Goal: Communication & Community: Answer question/provide support

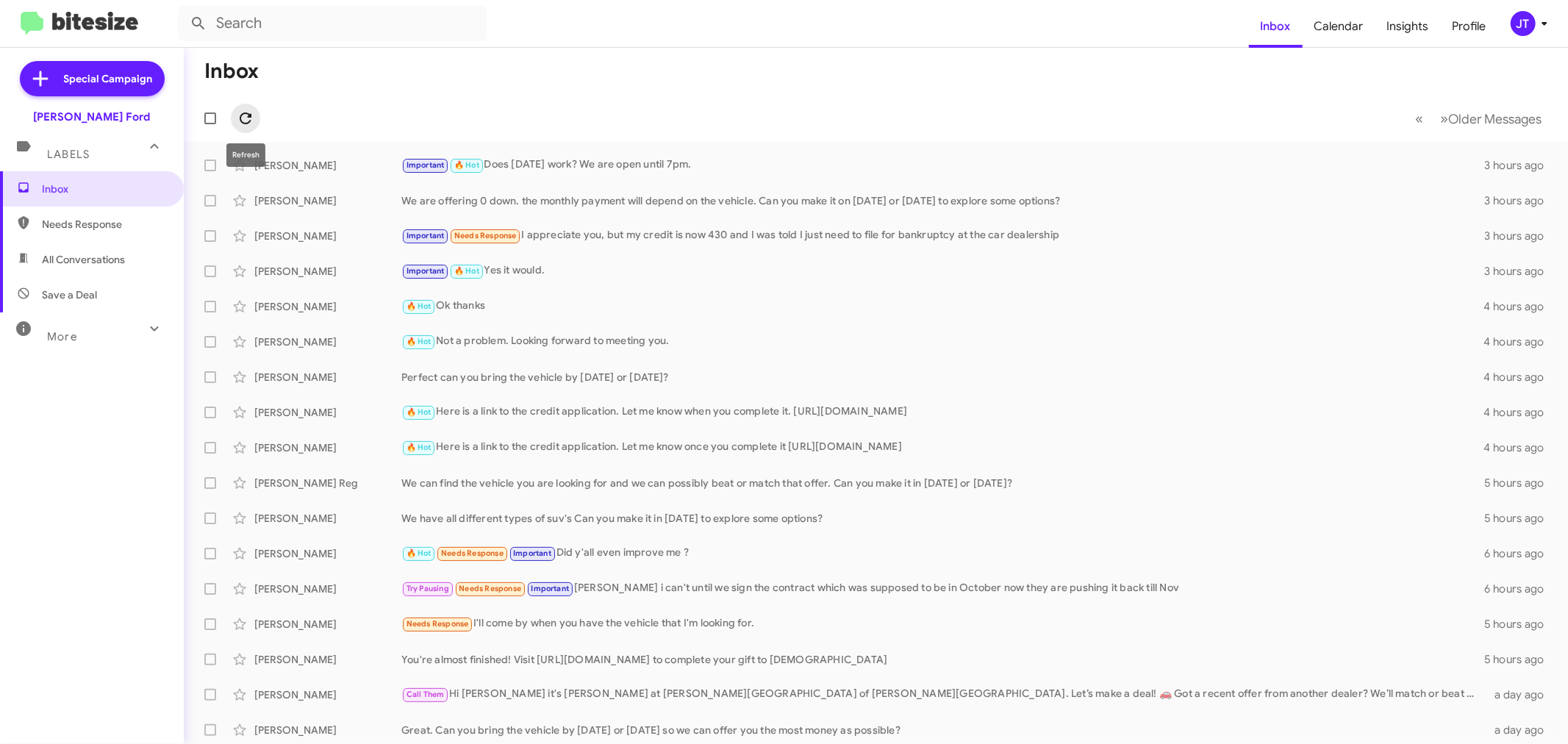
click at [253, 122] on icon at bounding box center [245, 118] width 18 height 18
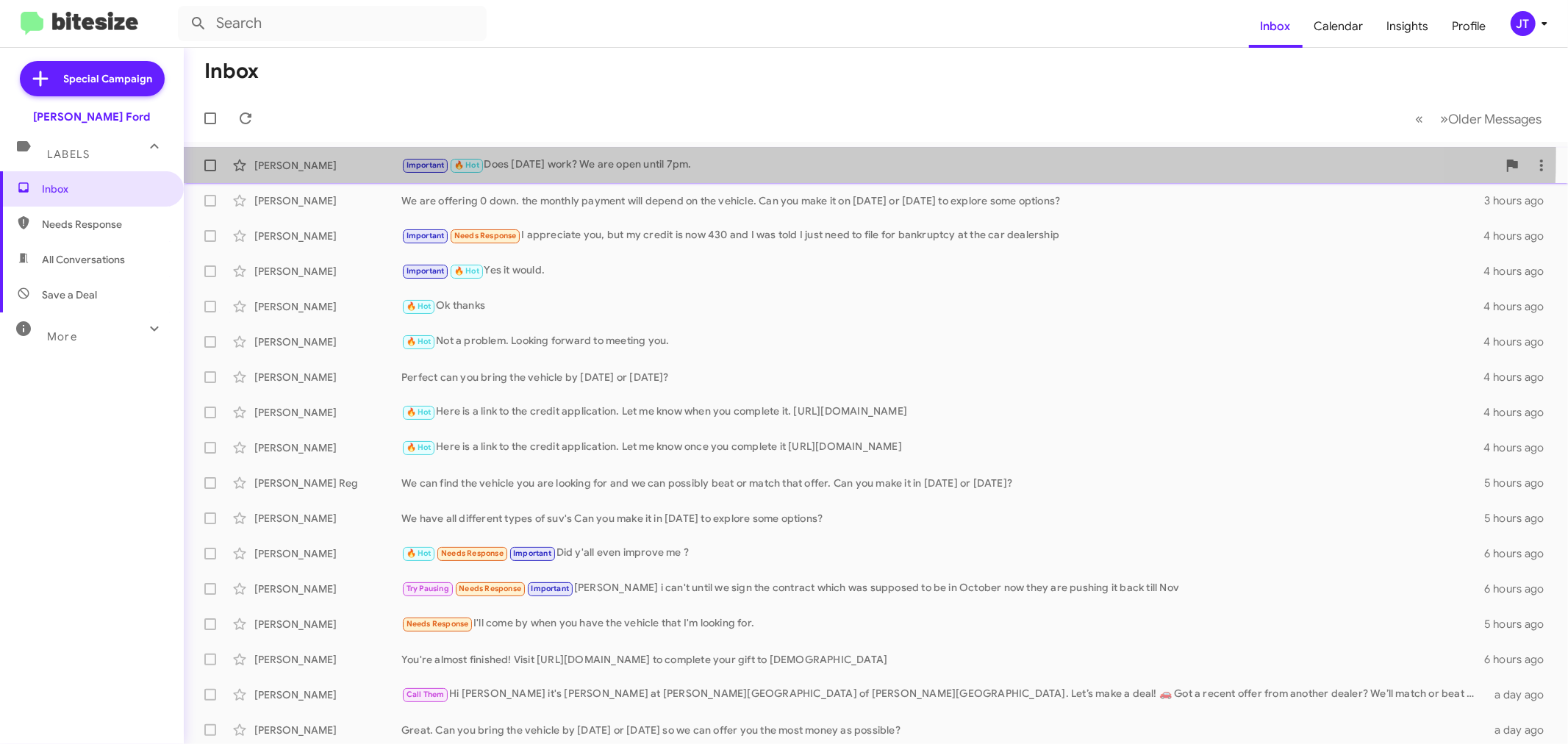
click at [753, 152] on div "[PERSON_NAME] Important 🔥 Hot Does [DATE] work? We are open until 7pm. 3 hours …" at bounding box center [875, 165] width 1360 height 30
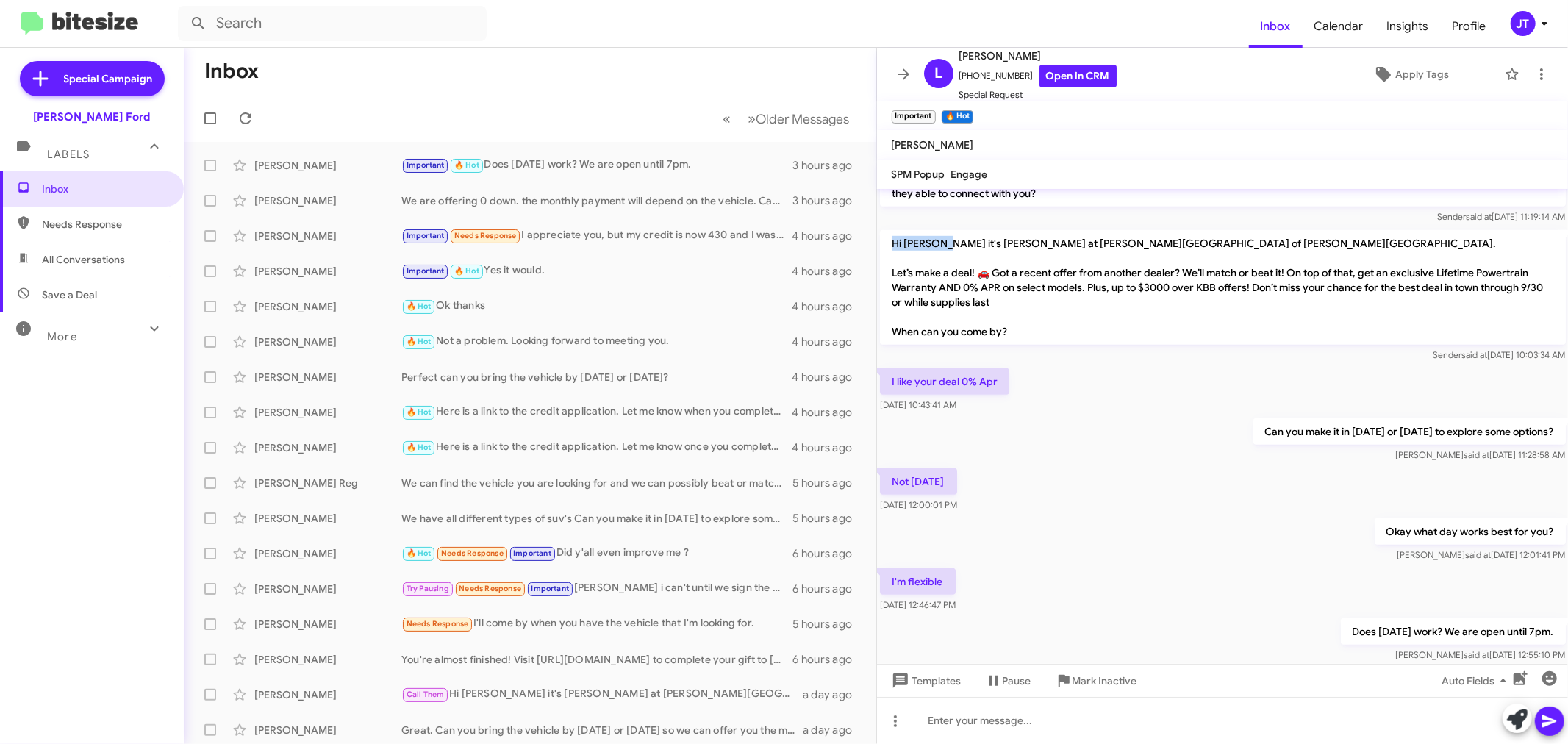
scroll to position [883, 0]
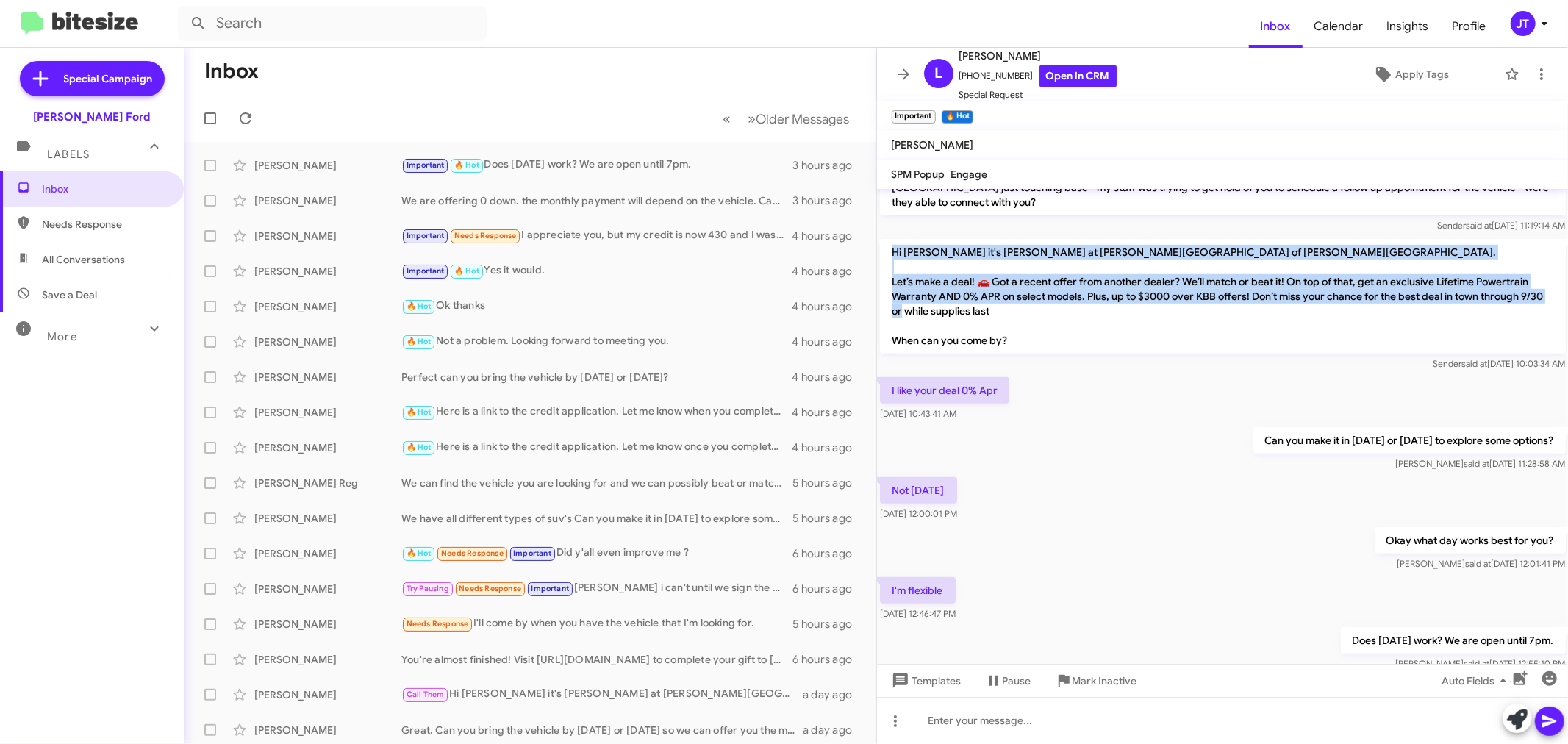
drag, startPoint x: 893, startPoint y: 196, endPoint x: 1007, endPoint y: 298, distance: 153.0
click at [1007, 298] on p "Hi [PERSON_NAME] it's [PERSON_NAME] at [PERSON_NAME][GEOGRAPHIC_DATA] of [PERSO…" at bounding box center [1223, 296] width 686 height 115
copy p "Hi [PERSON_NAME] it's [PERSON_NAME] at [PERSON_NAME][GEOGRAPHIC_DATA] of [PERSO…"
drag, startPoint x: 96, startPoint y: 195, endPoint x: 195, endPoint y: 199, distance: 99.1
click at [96, 195] on span "Inbox" at bounding box center [105, 189] width 125 height 14
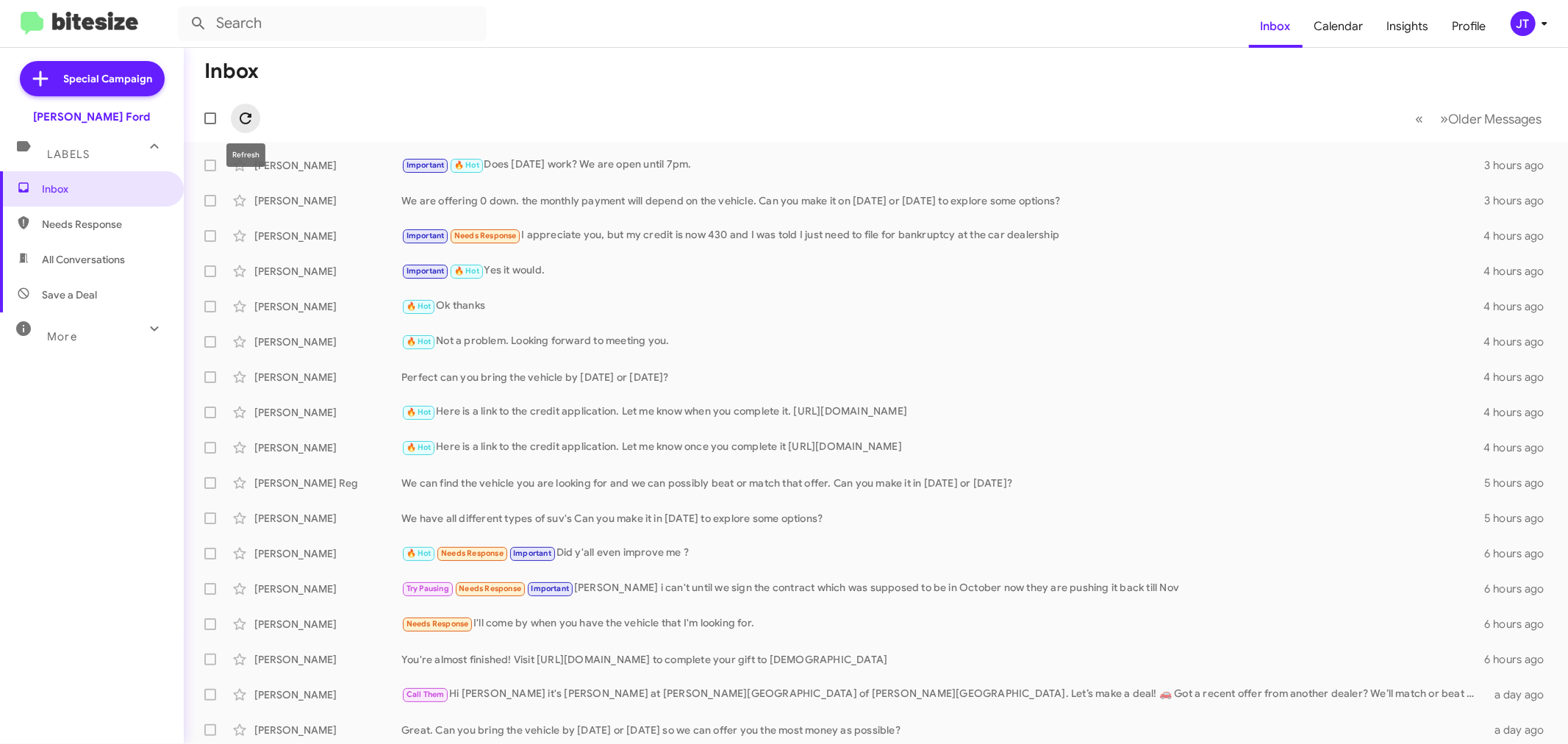
click at [246, 120] on icon at bounding box center [245, 118] width 18 height 18
click at [248, 116] on icon at bounding box center [245, 118] width 12 height 12
click at [244, 116] on icon at bounding box center [245, 118] width 18 height 18
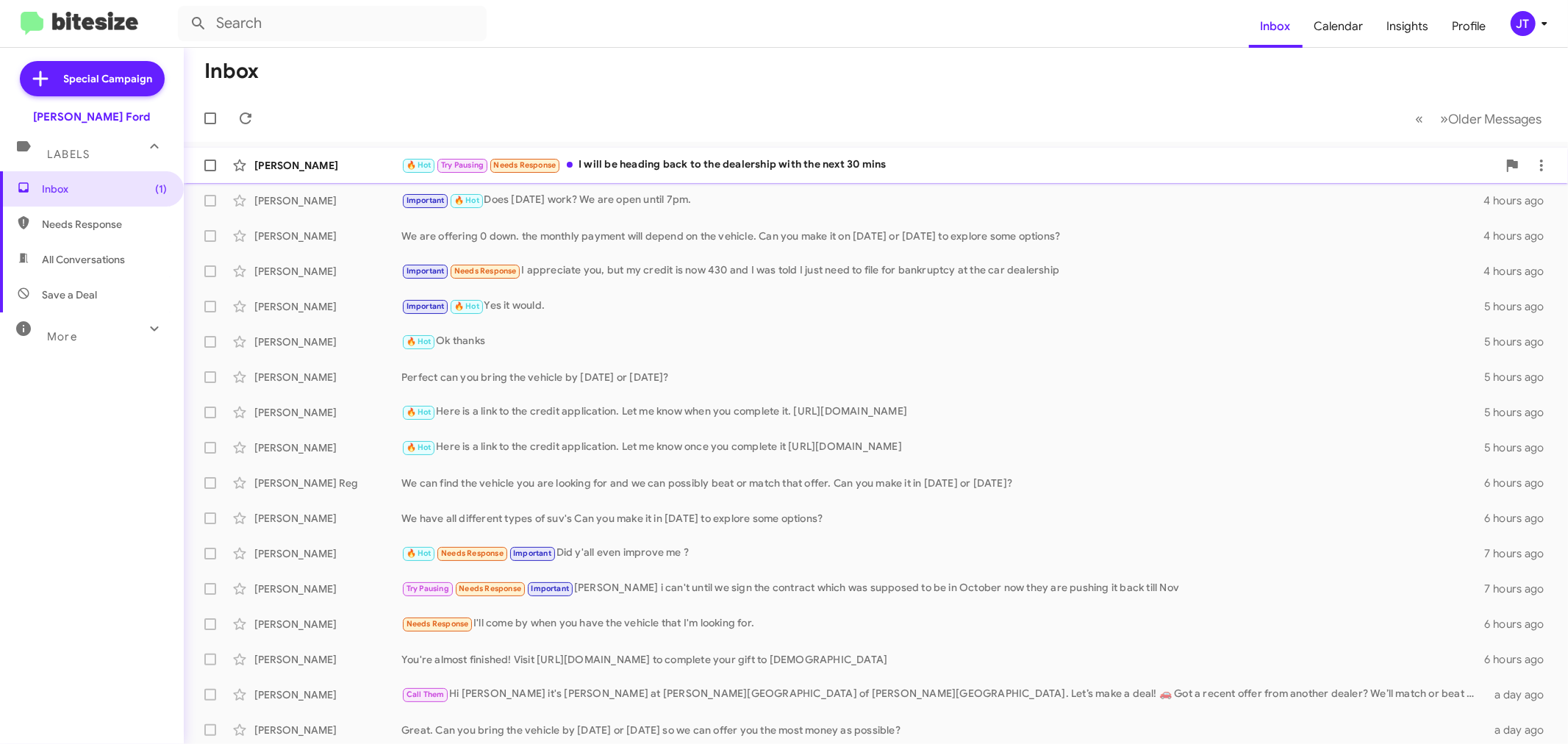
click at [332, 158] on div "[PERSON_NAME]" at bounding box center [328, 166] width 147 height 14
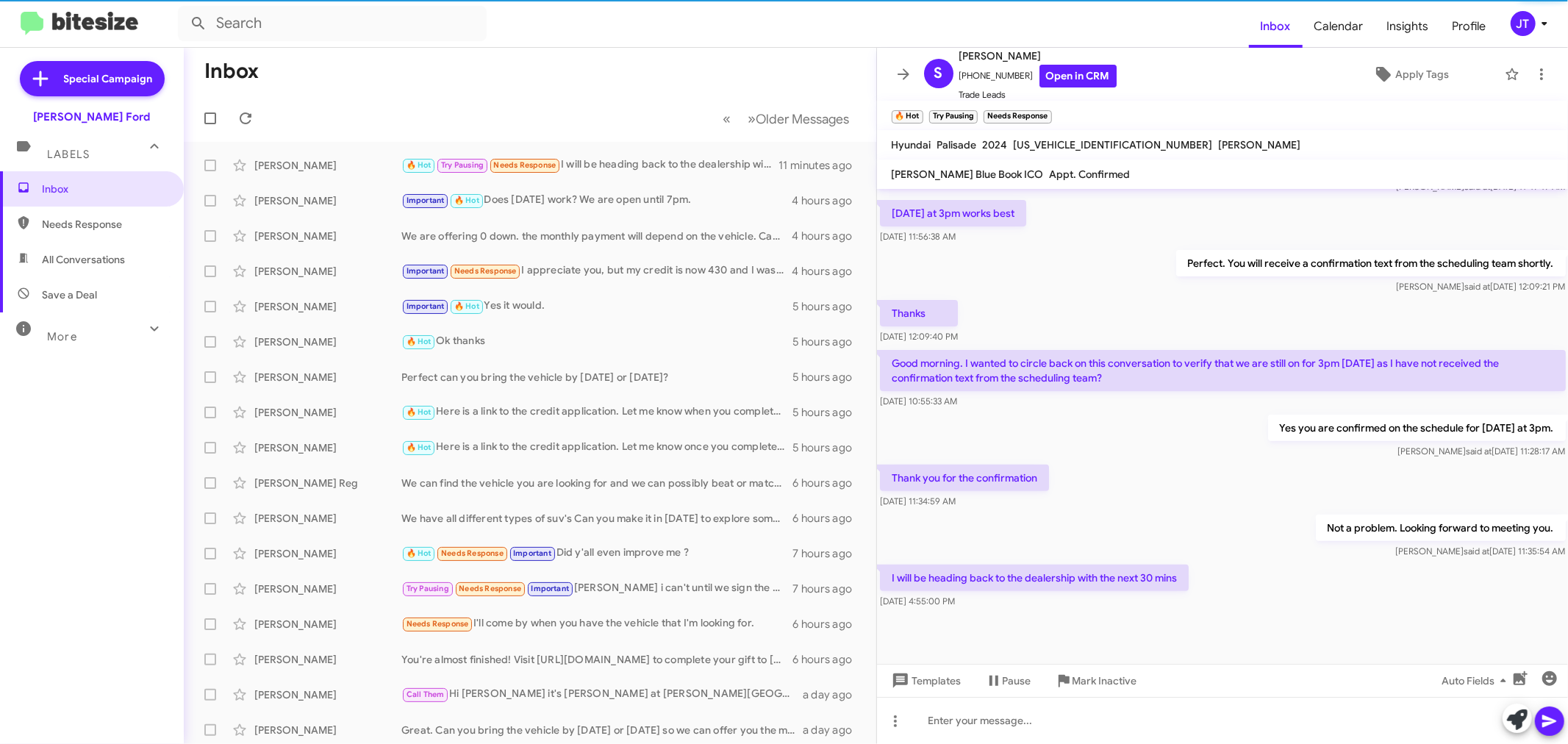
scroll to position [358, 0]
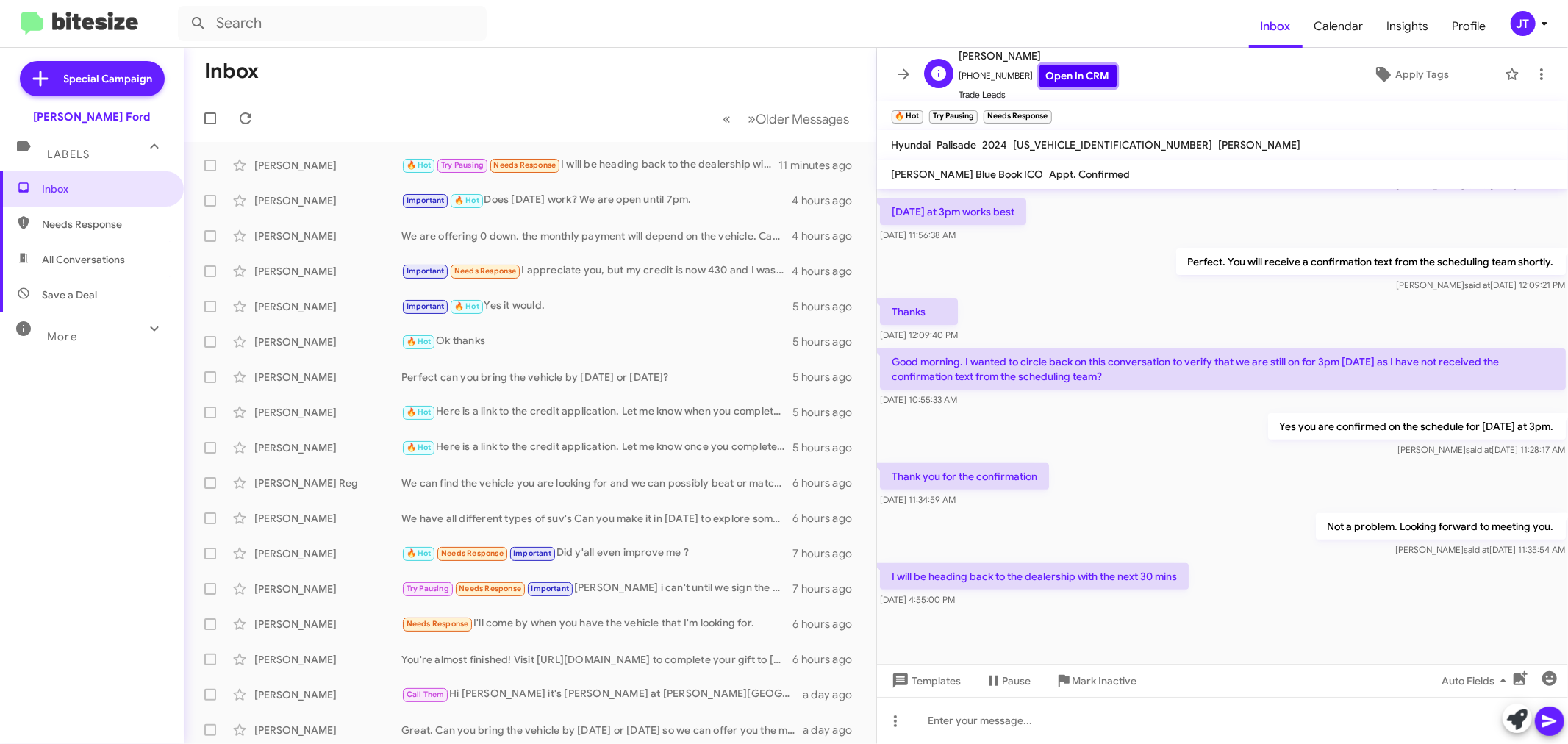
click at [1052, 72] on link "Open in CRM" at bounding box center [1078, 75] width 77 height 22
click at [902, 74] on icon at bounding box center [903, 73] width 12 height 11
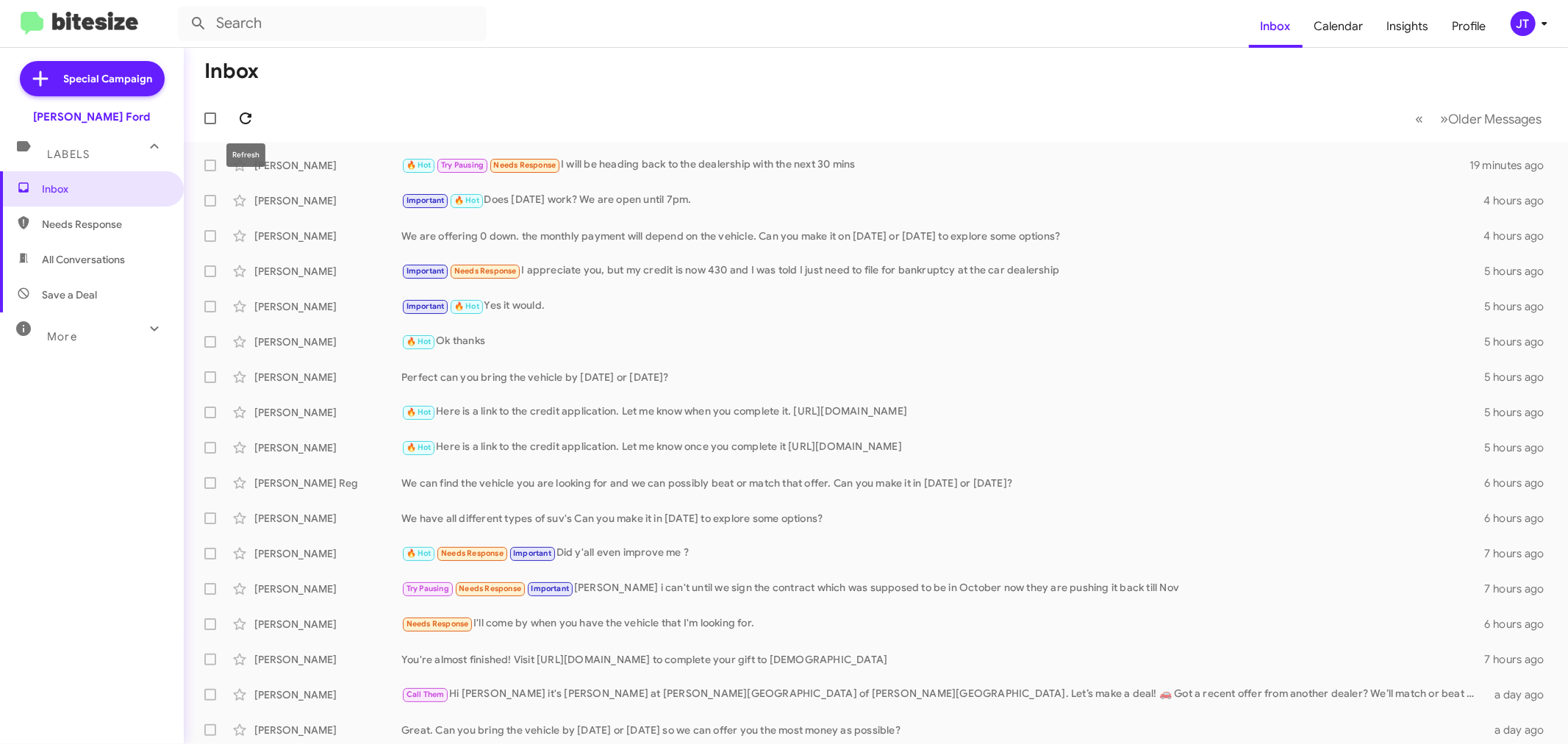
click at [245, 116] on icon at bounding box center [245, 118] width 18 height 18
click at [236, 118] on icon at bounding box center [245, 118] width 18 height 18
click at [253, 124] on icon at bounding box center [245, 118] width 18 height 18
click at [759, 167] on div "🔥 Hot Try Pausing Needs Response How late will you be in the office" at bounding box center [949, 165] width 1096 height 17
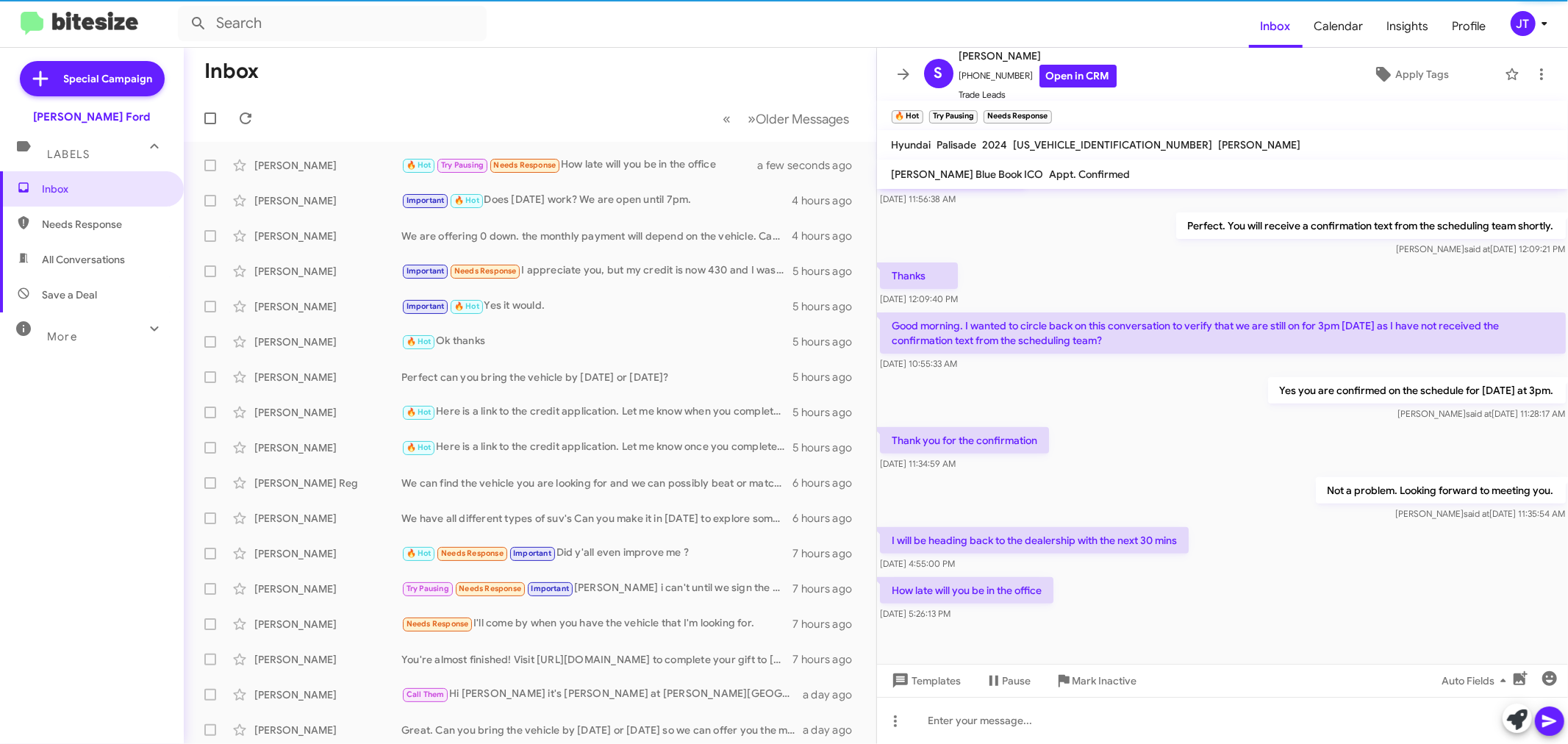
scroll to position [413, 0]
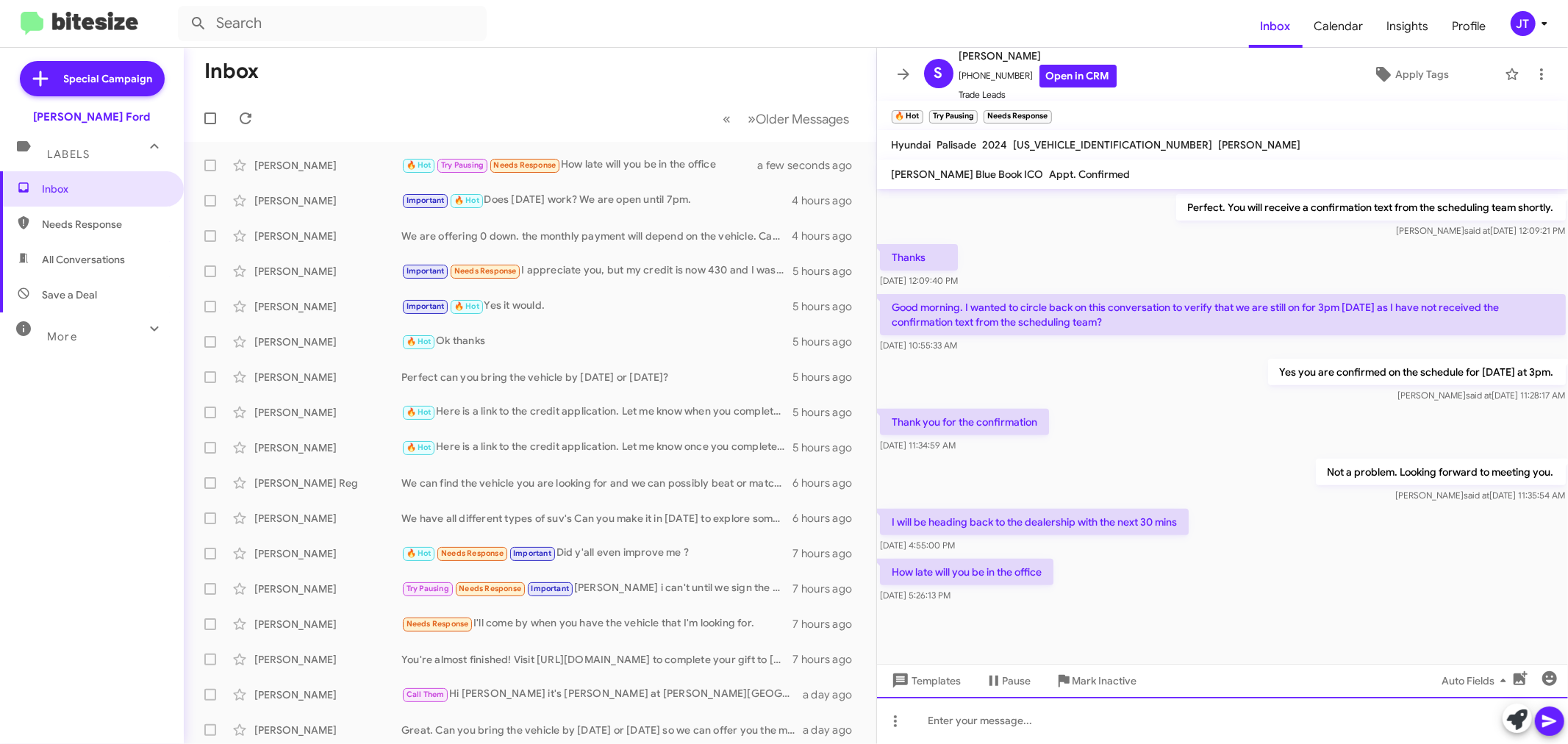
click at [998, 714] on div at bounding box center [1223, 721] width 692 height 47
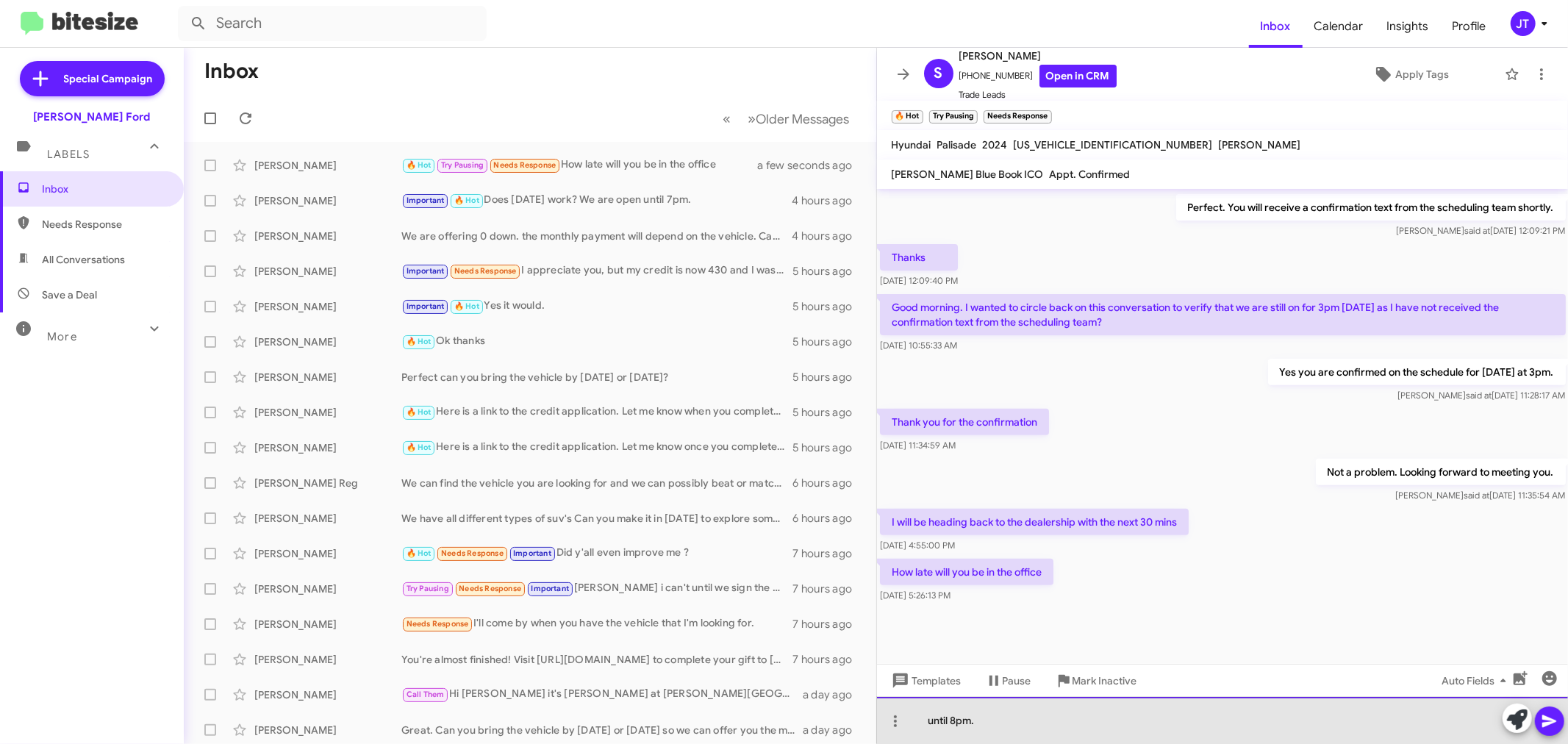
click at [933, 719] on div "until 8pm." at bounding box center [1223, 721] width 692 height 47
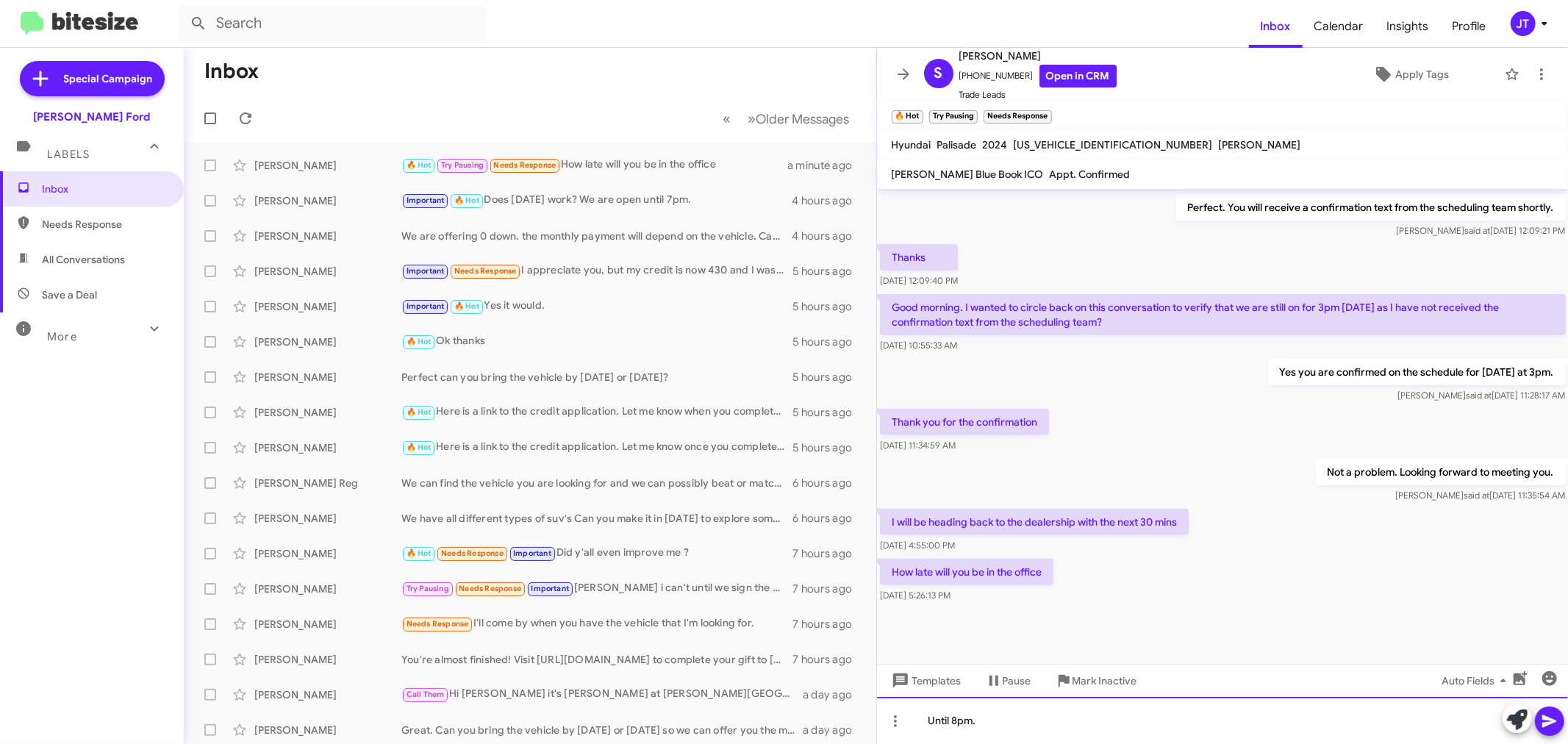
click at [1010, 723] on div "Until 8pm." at bounding box center [1223, 721] width 692 height 47
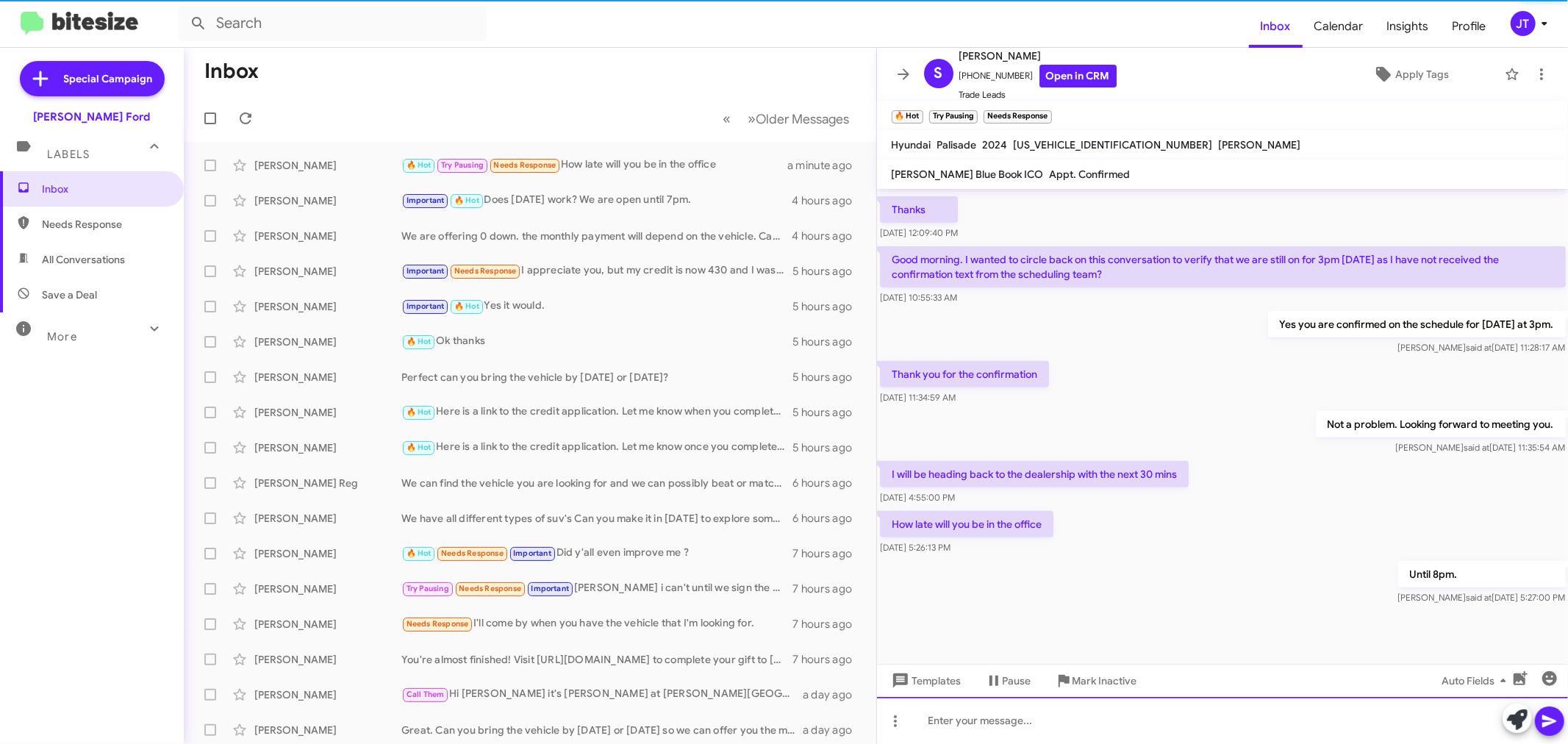
scroll to position [466, 0]
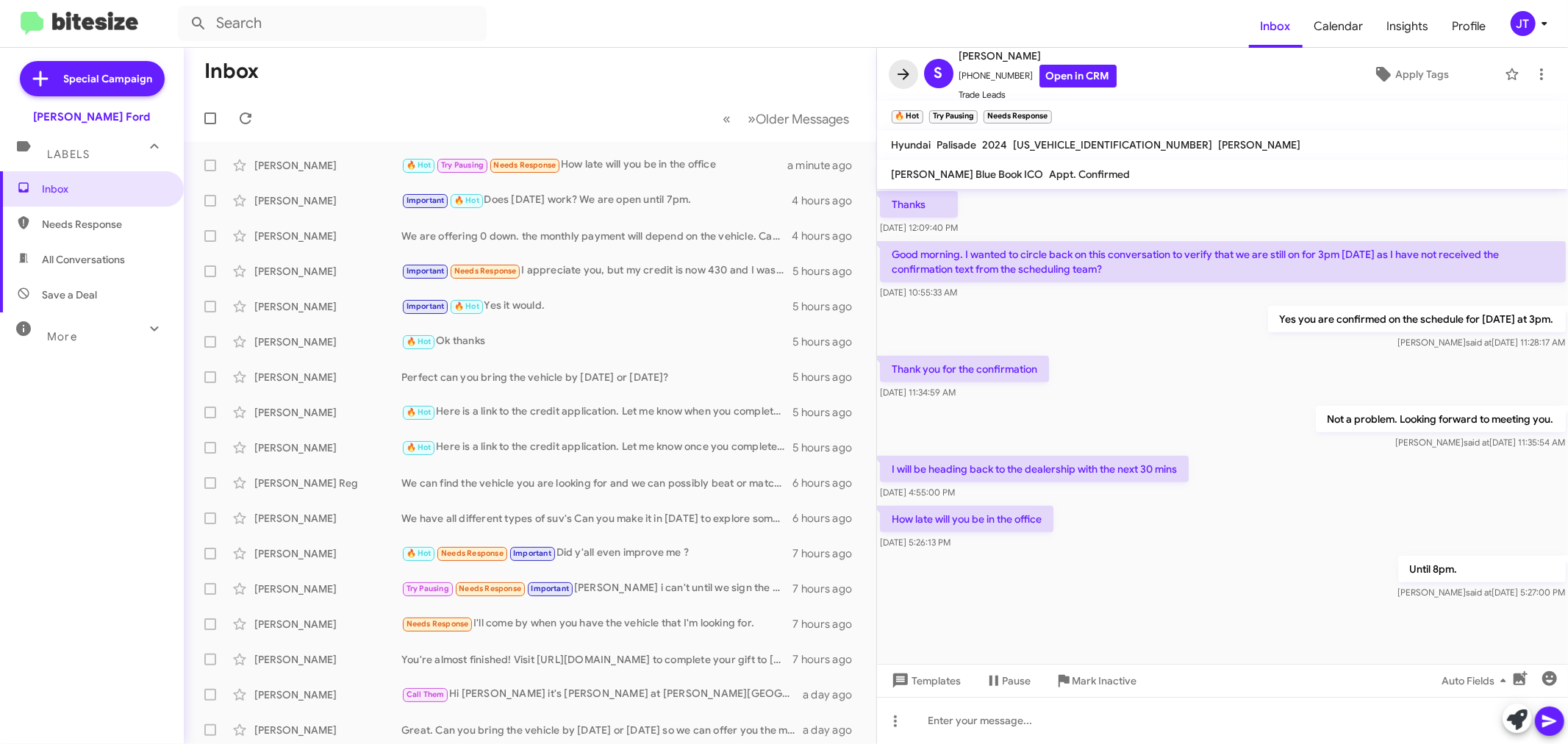
click at [905, 70] on icon at bounding box center [904, 74] width 18 height 18
